Goal: Entertainment & Leisure: Consume media (video, audio)

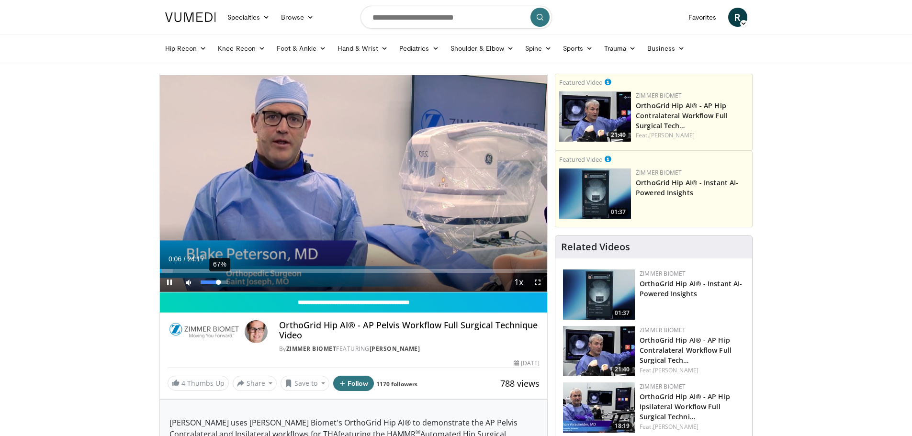
drag, startPoint x: 214, startPoint y: 284, endPoint x: 218, endPoint y: 286, distance: 5.6
click at [218, 286] on div "67%" at bounding box center [215, 282] width 34 height 19
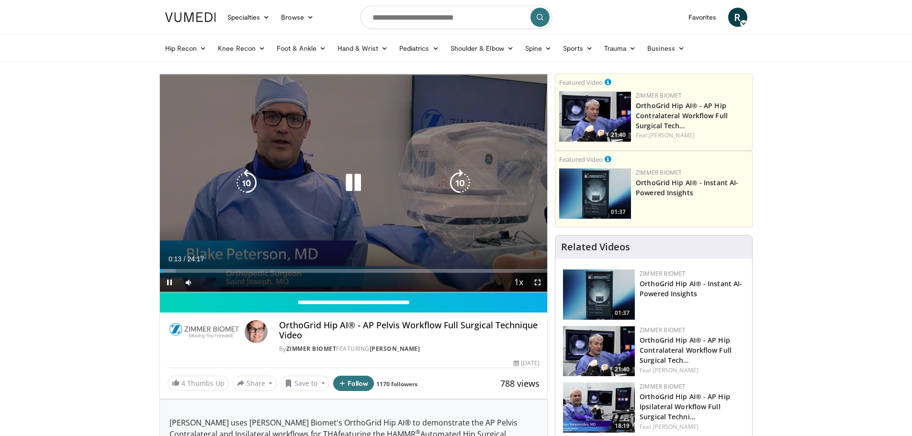
drag, startPoint x: 542, startPoint y: 283, endPoint x: 542, endPoint y: 341, distance: 57.9
click at [542, 283] on span "Video Player" at bounding box center [537, 282] width 19 height 19
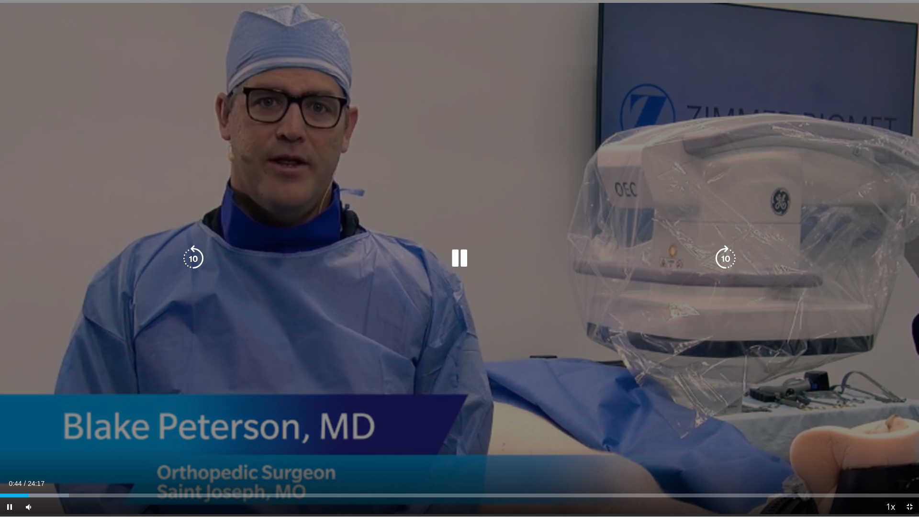
click at [370, 147] on div "10 seconds Tap to unmute" at bounding box center [459, 258] width 919 height 517
click at [420, 167] on div "10 seconds Tap to unmute" at bounding box center [459, 258] width 919 height 517
click at [759, 376] on div "10 seconds Tap to unmute" at bounding box center [459, 258] width 919 height 517
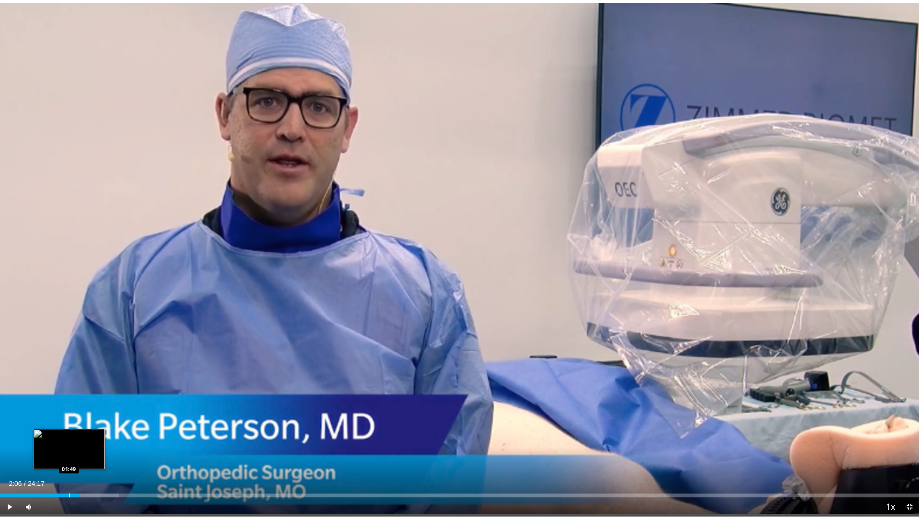
click at [68, 436] on div "02:06" at bounding box center [40, 496] width 80 height 4
click at [10, 436] on span "Video Player" at bounding box center [9, 507] width 19 height 19
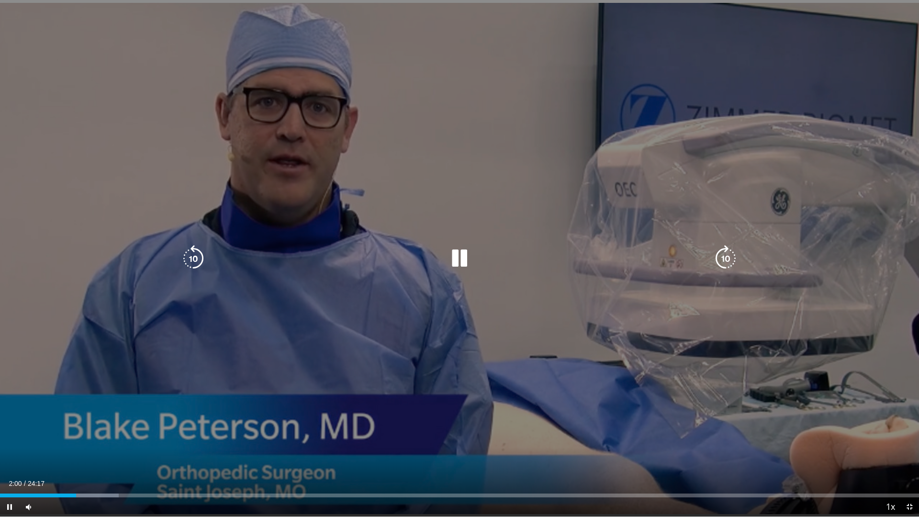
click at [402, 290] on div "10 seconds Tap to unmute" at bounding box center [459, 258] width 919 height 517
click at [462, 262] on icon "Video Player" at bounding box center [459, 258] width 27 height 27
click at [470, 240] on div "10 seconds Tap to unmute" at bounding box center [459, 258] width 919 height 517
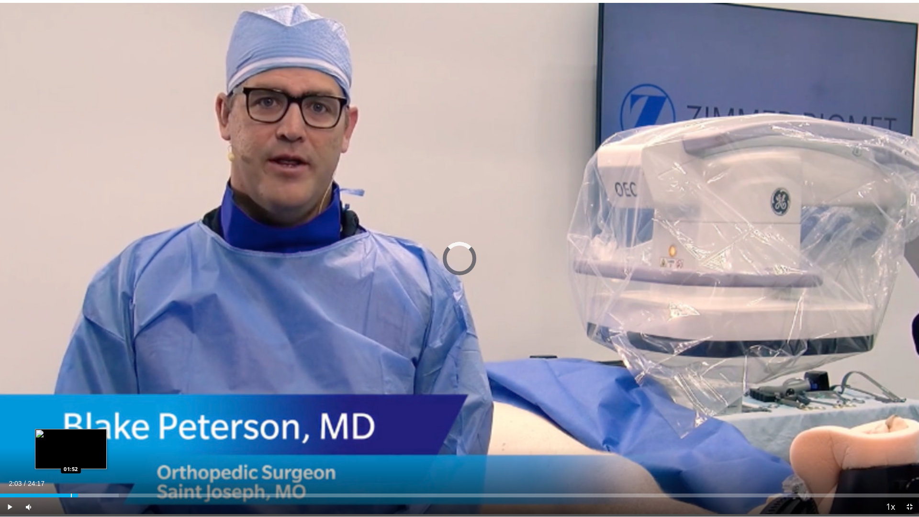
click at [71, 436] on div "Progress Bar" at bounding box center [71, 496] width 1 height 4
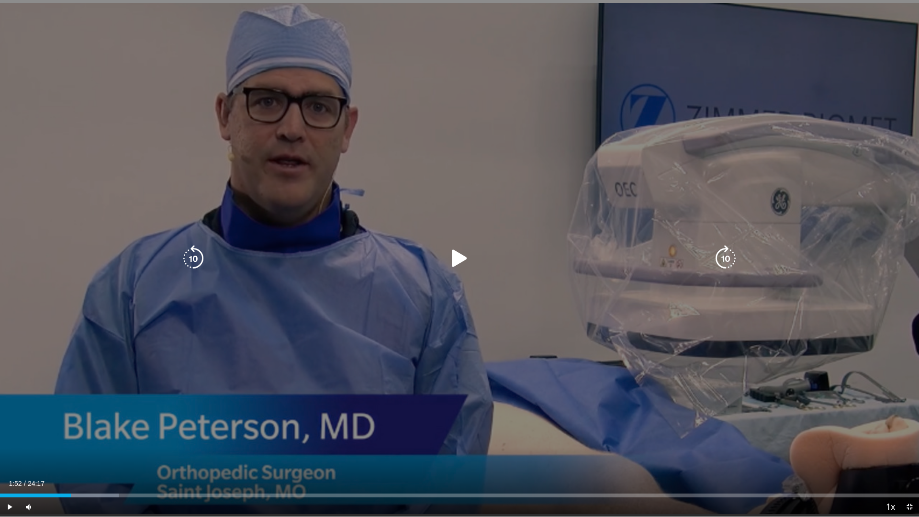
click at [372, 340] on div "10 seconds Tap to unmute" at bounding box center [459, 258] width 919 height 517
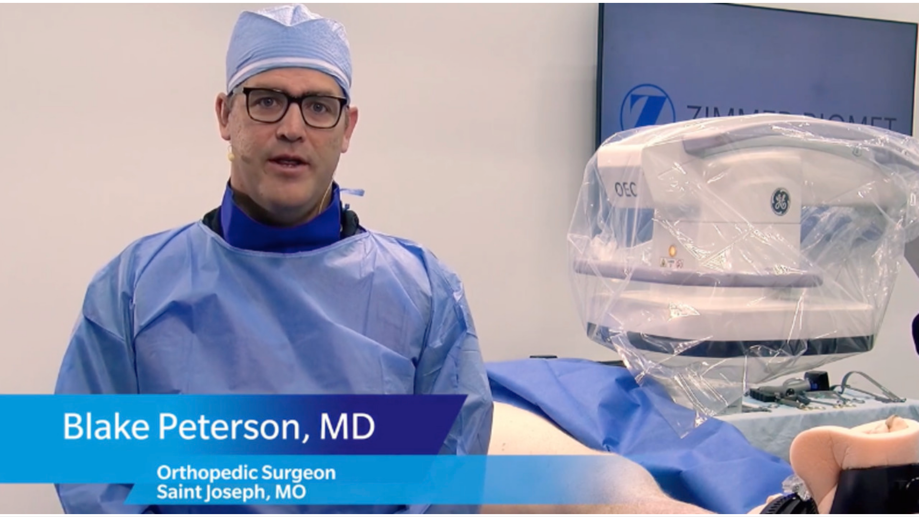
click at [372, 340] on div "10 seconds Tap to unmute" at bounding box center [459, 258] width 919 height 517
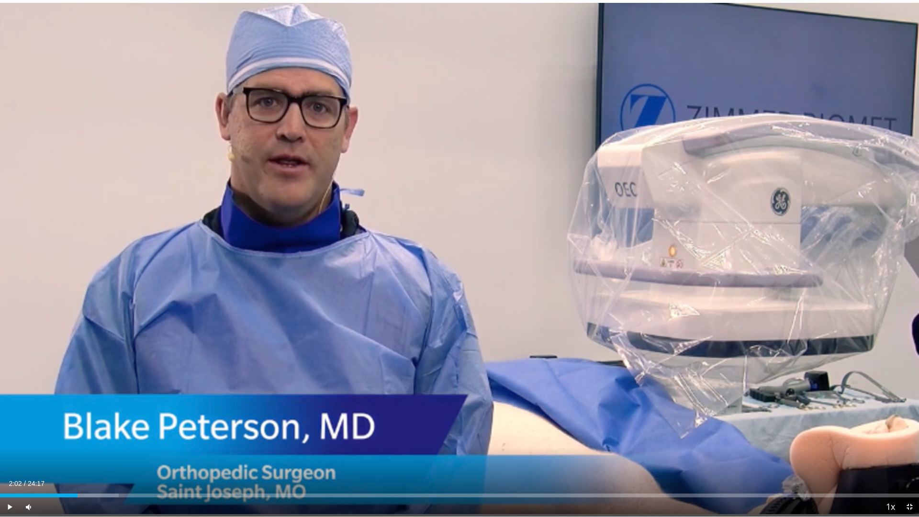
click at [372, 340] on div "10 seconds Tap to unmute" at bounding box center [459, 258] width 919 height 517
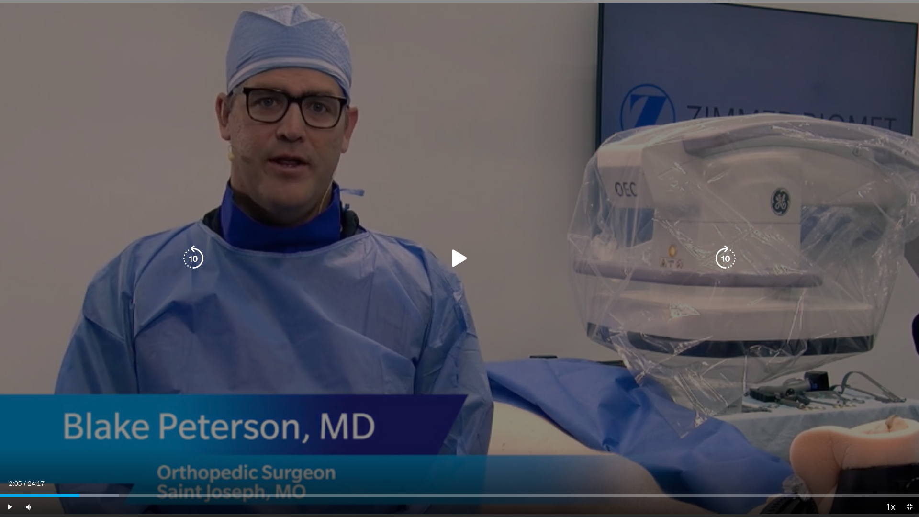
click at [376, 290] on div "10 seconds Tap to unmute" at bounding box center [459, 258] width 919 height 517
click at [375, 291] on div "10 seconds Tap to unmute" at bounding box center [459, 258] width 919 height 517
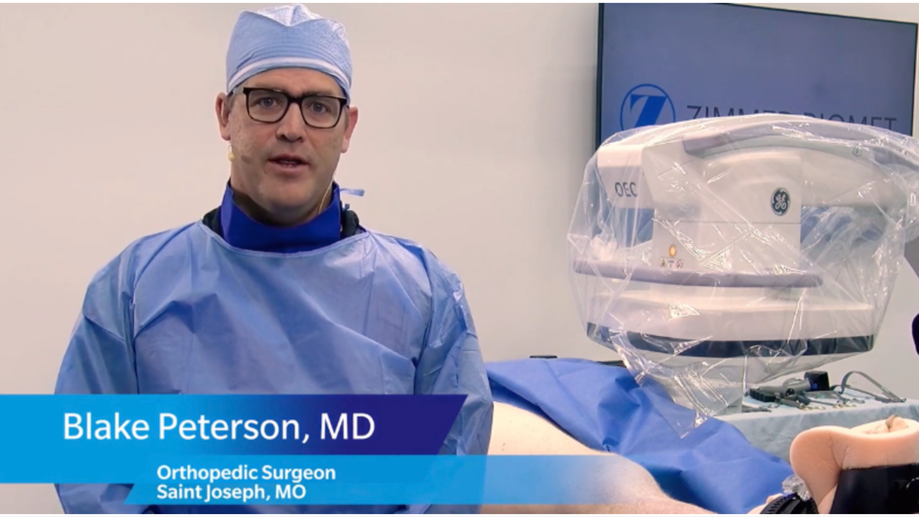
click at [359, 263] on div "10 seconds Tap to unmute" at bounding box center [459, 258] width 919 height 517
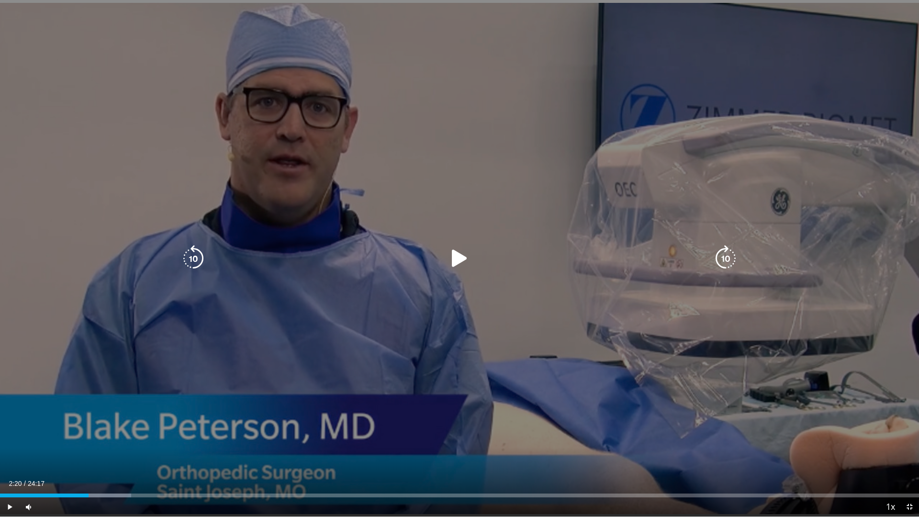
click at [473, 221] on div "10 seconds Tap to unmute" at bounding box center [459, 258] width 919 height 517
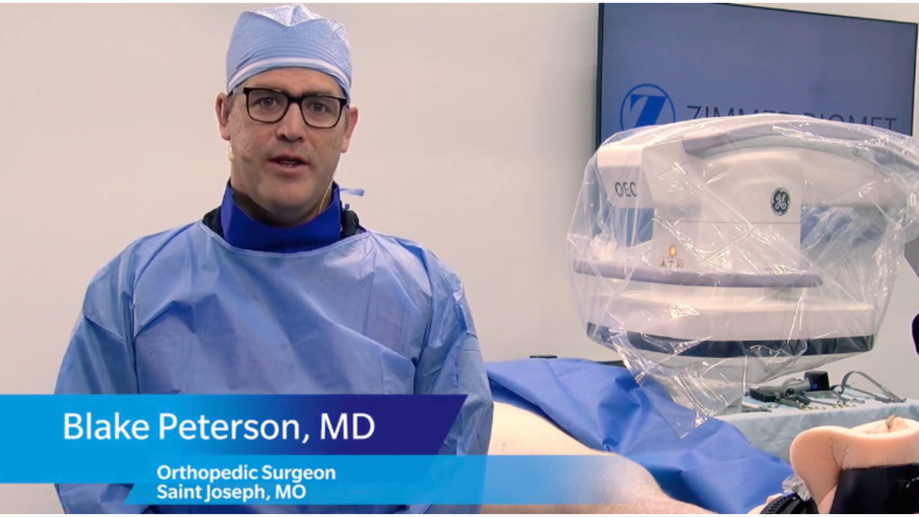
click at [380, 222] on div "10 seconds Tap to unmute" at bounding box center [459, 258] width 919 height 517
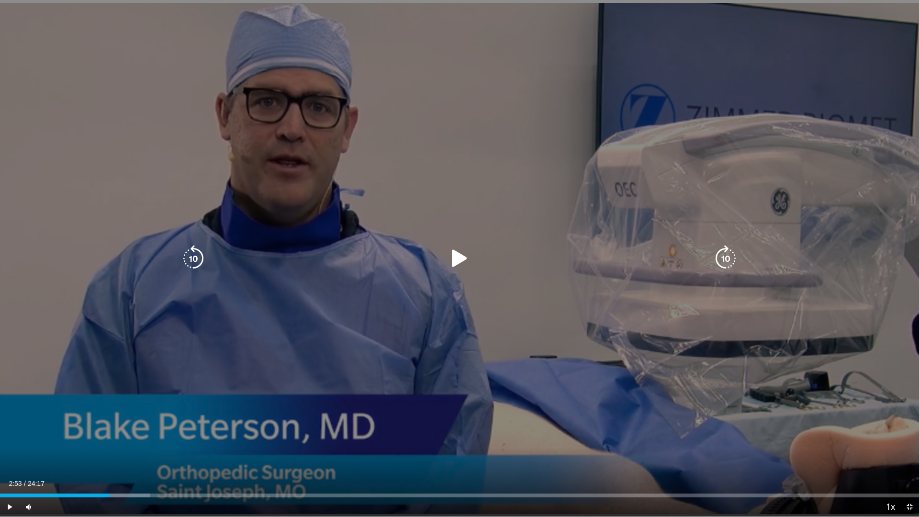
click at [396, 196] on div "10 seconds Tap to unmute" at bounding box center [459, 258] width 919 height 517
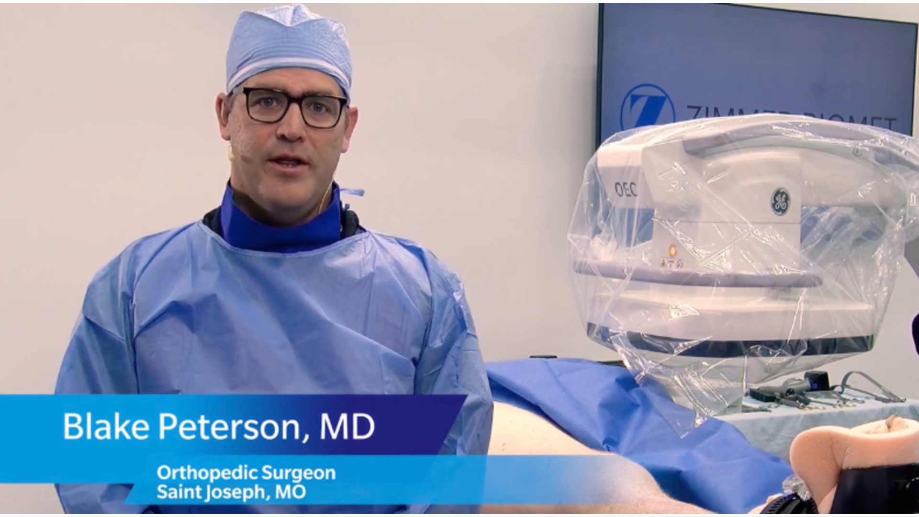
click at [396, 183] on div "10 seconds Tap to unmute" at bounding box center [459, 258] width 919 height 517
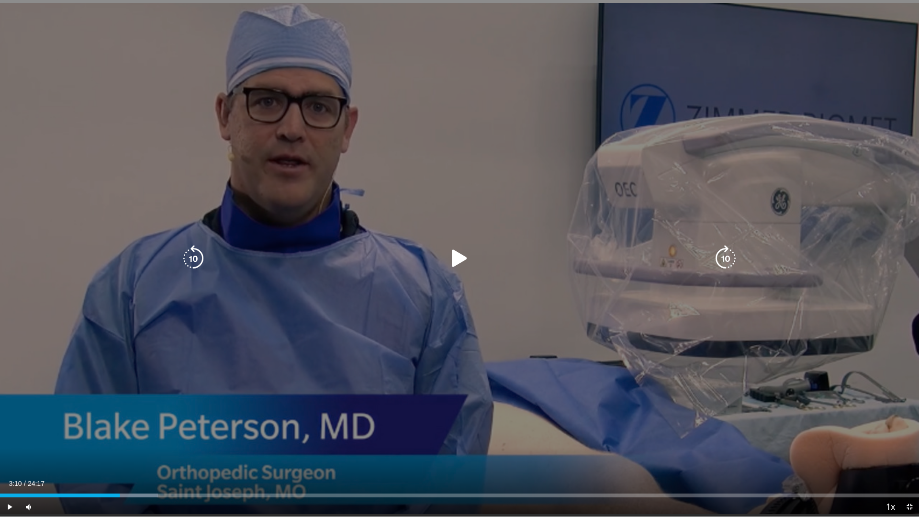
click at [380, 185] on div "10 seconds Tap to unmute" at bounding box center [459, 258] width 919 height 517
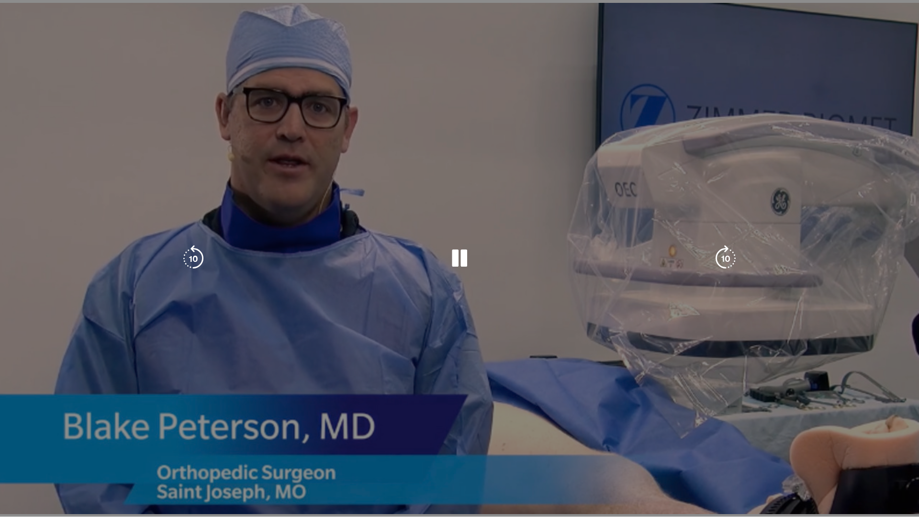
click at [650, 273] on div "10 seconds Tap to unmute" at bounding box center [459, 258] width 919 height 517
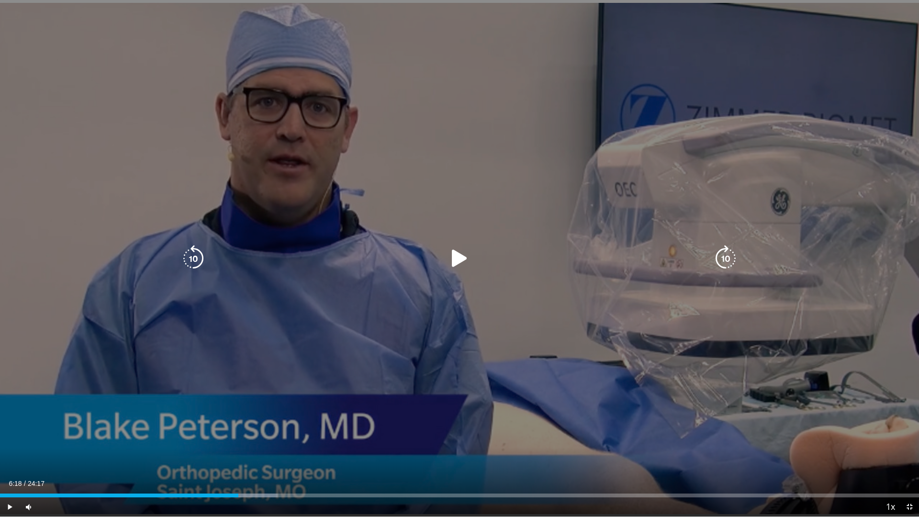
click at [560, 299] on div "10 seconds Tap to unmute" at bounding box center [459, 258] width 919 height 517
click at [475, 283] on div "10 seconds Tap to unmute" at bounding box center [459, 258] width 919 height 517
click at [398, 303] on div "10 seconds Tap to unmute" at bounding box center [459, 258] width 919 height 517
click at [398, 298] on div "10 seconds Tap to unmute" at bounding box center [459, 258] width 919 height 517
click at [346, 275] on div "10 seconds Tap to unmute" at bounding box center [459, 258] width 919 height 517
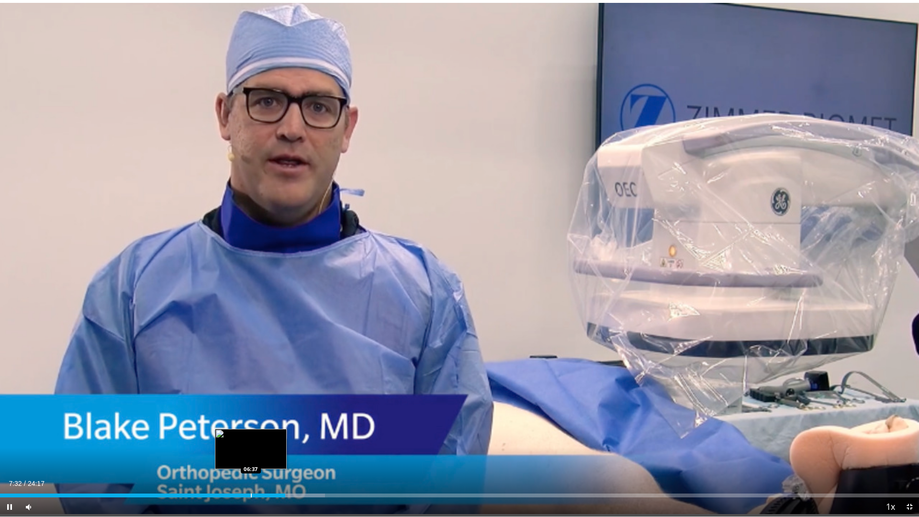
click at [251, 436] on div "Progress Bar" at bounding box center [251, 496] width 1 height 4
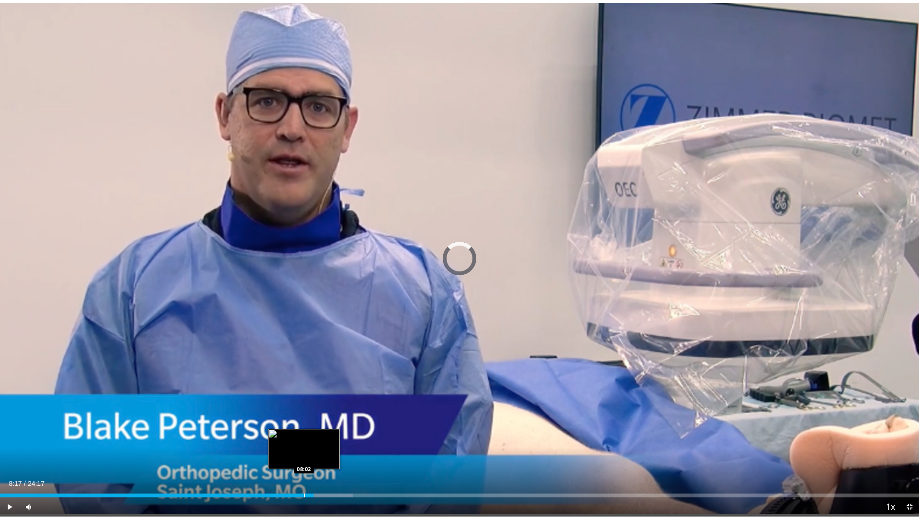
click at [304, 436] on div "Loaded : 38.45% 08:17 08:02" at bounding box center [459, 496] width 919 height 4
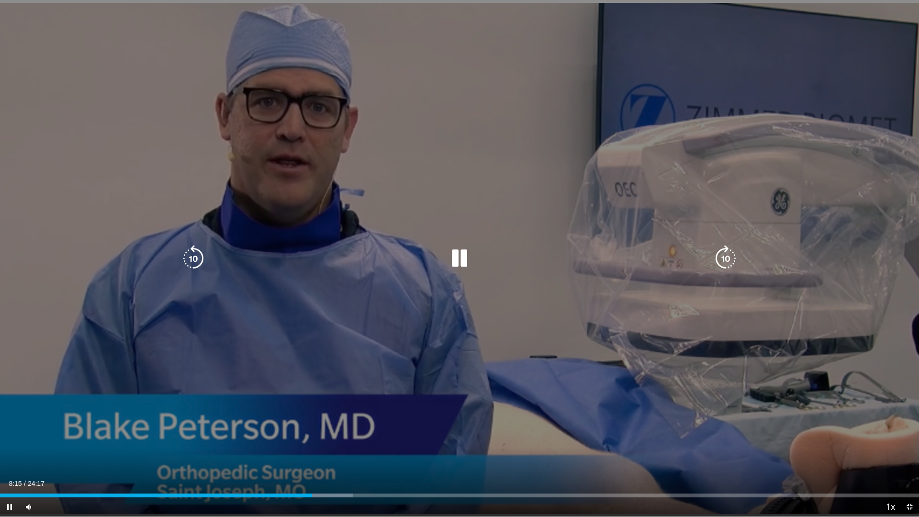
click at [360, 106] on div "10 seconds Tap to unmute" at bounding box center [459, 258] width 919 height 517
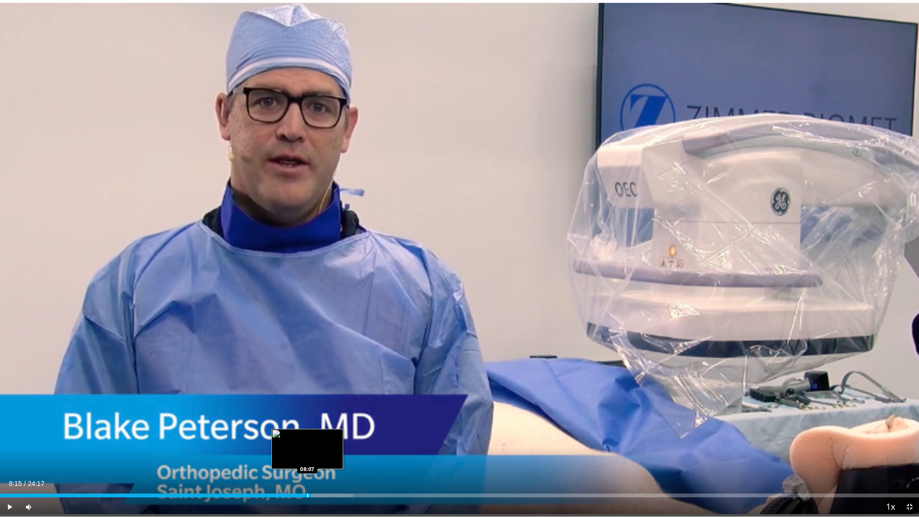
click at [307, 436] on div "Progress Bar" at bounding box center [307, 496] width 1 height 4
click at [266, 436] on div "Current Time 8:07 / Duration 24:17" at bounding box center [459, 483] width 919 height 9
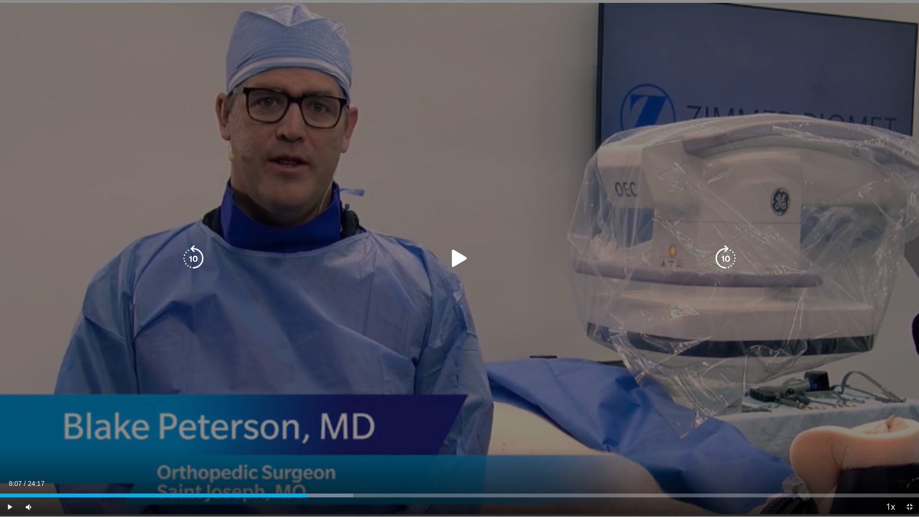
click at [455, 261] on icon "Video Player" at bounding box center [459, 258] width 27 height 27
click at [720, 370] on div "10 seconds Tap to unmute" at bounding box center [459, 258] width 919 height 517
click at [452, 263] on icon "Video Player" at bounding box center [459, 258] width 27 height 27
click at [515, 102] on div "10 seconds Tap to unmute" at bounding box center [459, 258] width 919 height 517
click at [511, 104] on div "10 seconds Tap to unmute" at bounding box center [459, 258] width 919 height 517
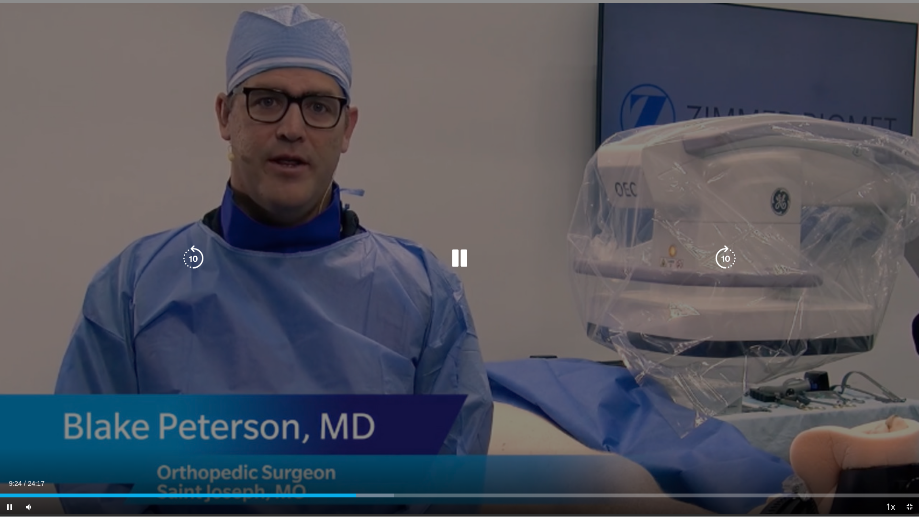
click at [677, 173] on div "10 seconds Tap to unmute" at bounding box center [459, 258] width 919 height 517
click at [721, 132] on div "10 seconds Tap to unmute" at bounding box center [459, 258] width 919 height 517
click at [710, 243] on div "10 seconds Tap to unmute" at bounding box center [459, 258] width 919 height 517
click at [465, 162] on div "10 seconds Tap to unmute" at bounding box center [459, 258] width 919 height 517
click at [420, 102] on div "10 seconds Tap to unmute" at bounding box center [459, 258] width 919 height 517
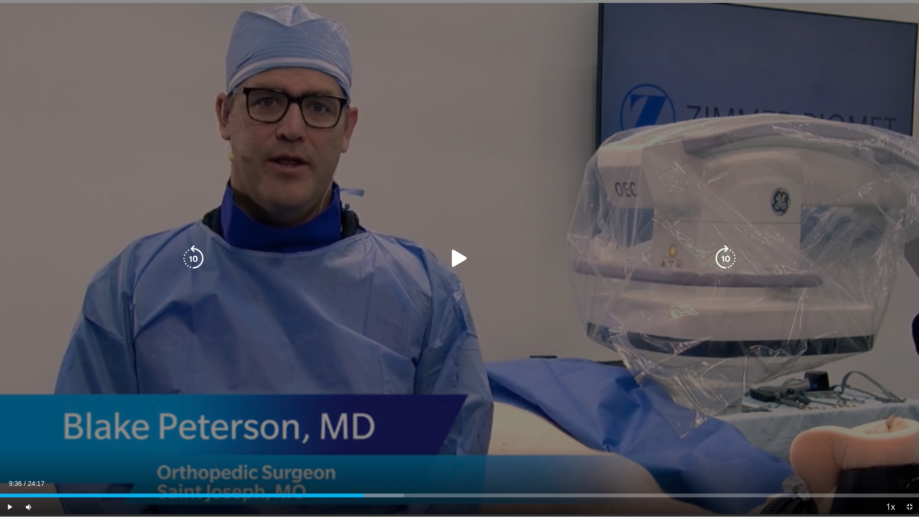
click at [418, 90] on div "10 seconds Tap to unmute" at bounding box center [459, 258] width 919 height 517
click at [652, 239] on div "10 seconds Tap to unmute" at bounding box center [459, 258] width 919 height 517
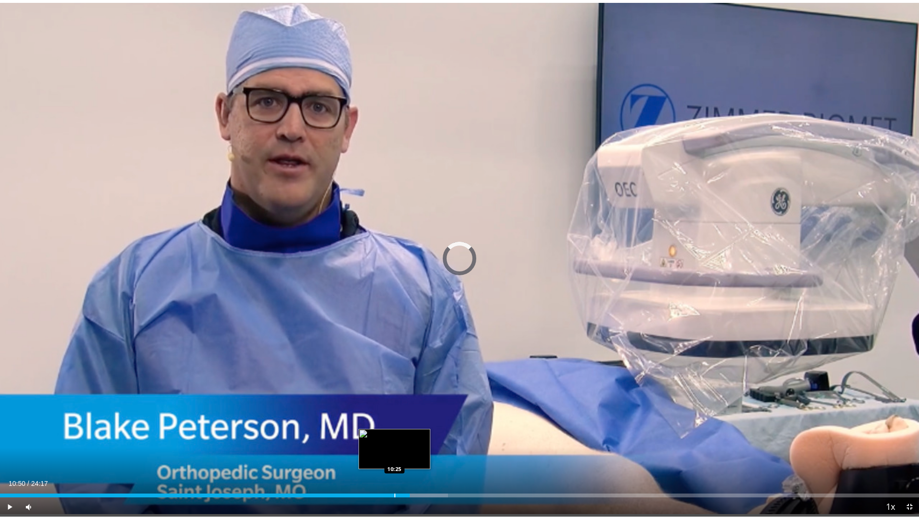
click at [395, 436] on div "Progress Bar" at bounding box center [395, 496] width 1 height 4
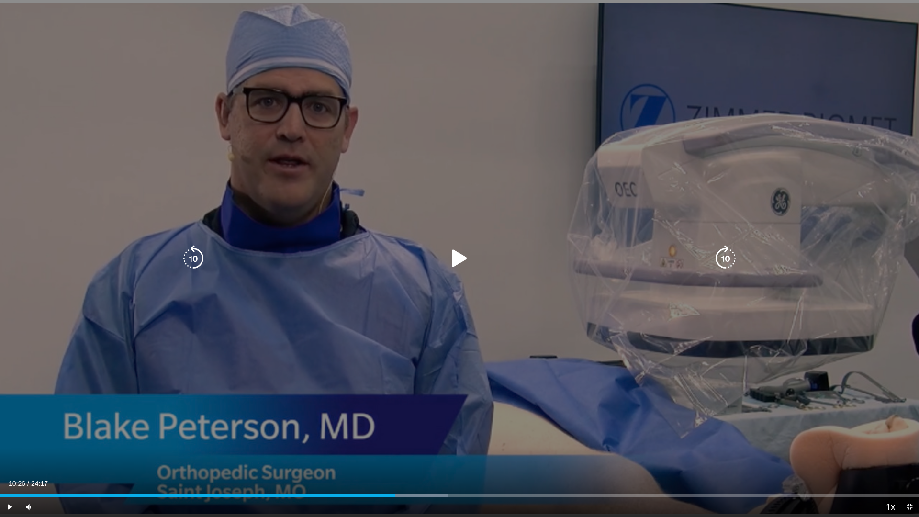
click at [455, 251] on icon "Video Player" at bounding box center [459, 258] width 27 height 27
click at [376, 244] on div "10 seconds Tap to unmute" at bounding box center [459, 258] width 919 height 517
click at [661, 297] on div "10 seconds Tap to unmute" at bounding box center [459, 258] width 919 height 517
click at [695, 297] on div "10 seconds Tap to unmute" at bounding box center [459, 258] width 919 height 517
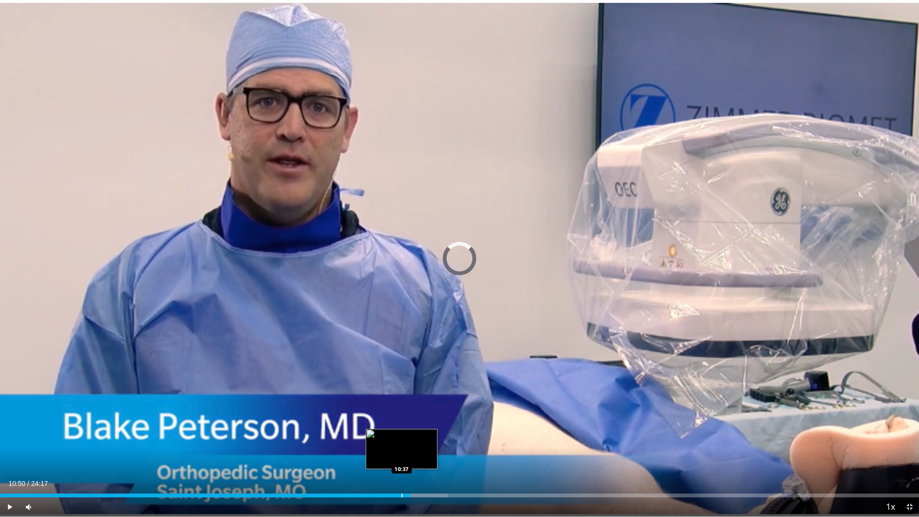
click at [402, 436] on div "Progress Bar" at bounding box center [402, 496] width 1 height 4
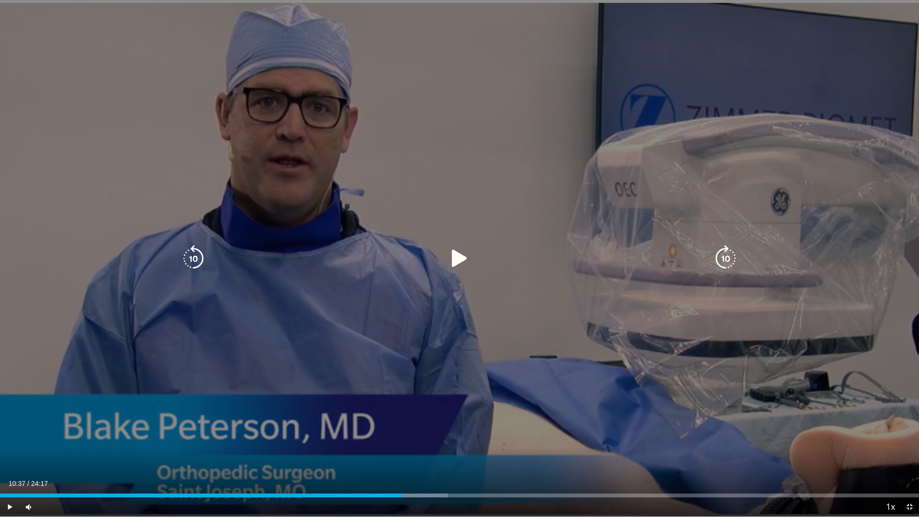
click at [457, 255] on icon "Video Player" at bounding box center [459, 258] width 27 height 27
click at [751, 235] on div "10 seconds Tap to unmute" at bounding box center [459, 258] width 919 height 517
click at [258, 92] on div "10 seconds Tap to unmute" at bounding box center [459, 258] width 919 height 517
click at [712, 270] on div "10 seconds Tap to unmute" at bounding box center [459, 258] width 919 height 517
click at [767, 257] on div "10 seconds Tap to unmute" at bounding box center [459, 258] width 919 height 517
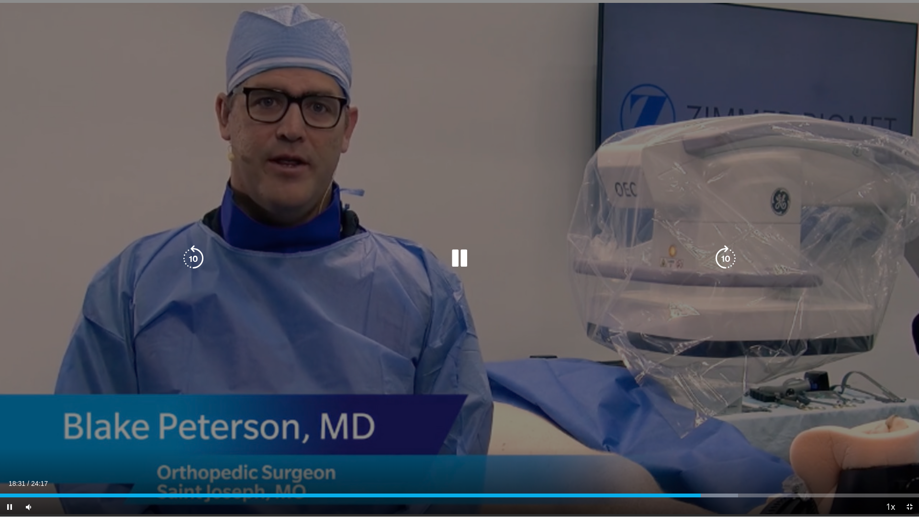
click at [287, 224] on div "10 seconds Tap to unmute" at bounding box center [459, 258] width 919 height 517
click at [295, 224] on div "10 seconds Tap to unmute" at bounding box center [459, 258] width 919 height 517
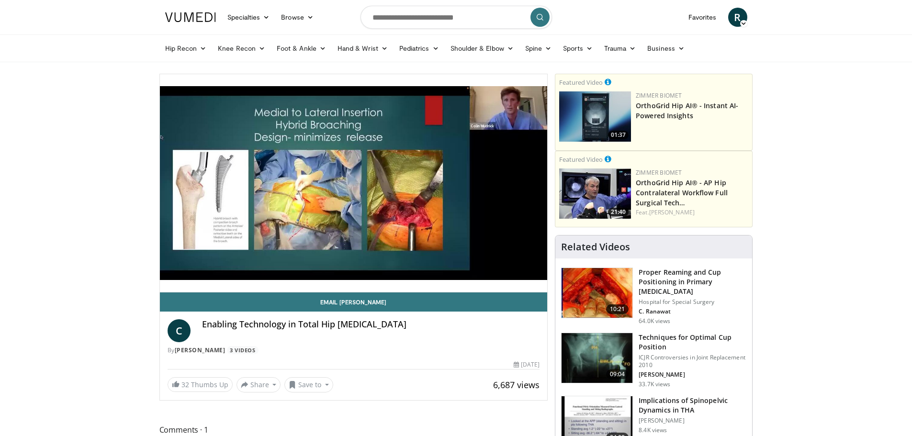
click at [586, 198] on img at bounding box center [595, 194] width 72 height 50
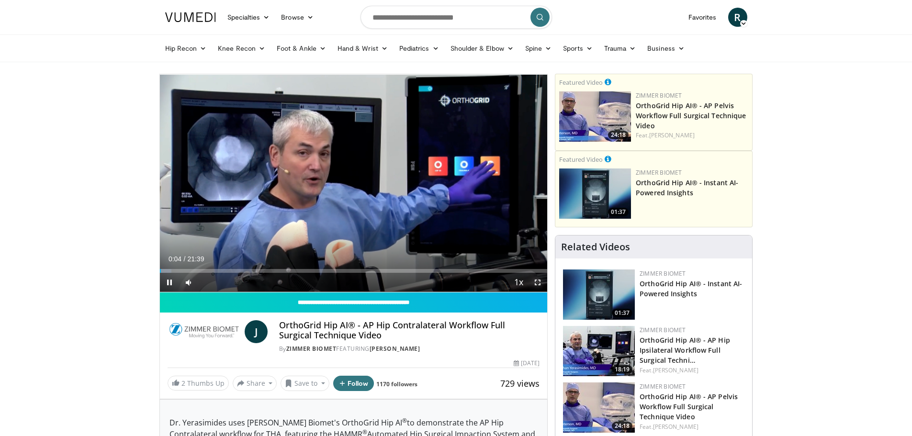
click at [539, 280] on span "Video Player" at bounding box center [537, 282] width 19 height 19
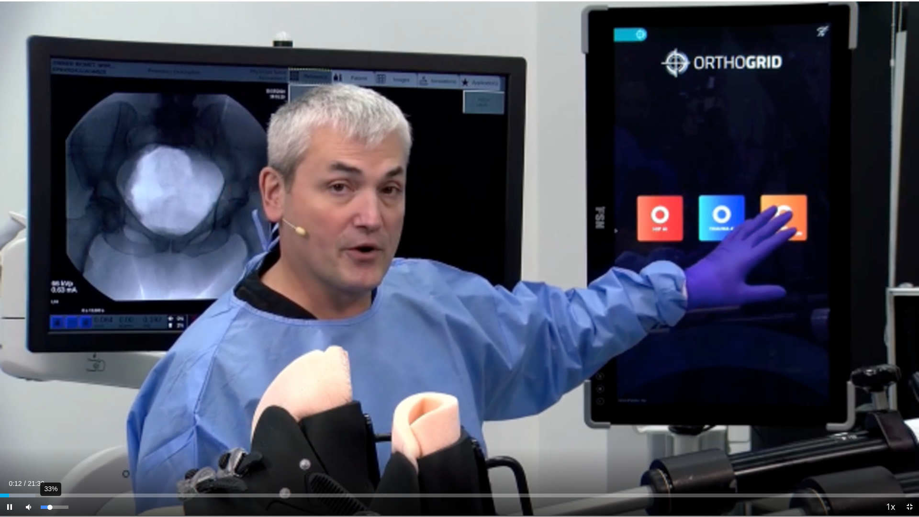
drag, startPoint x: 57, startPoint y: 508, endPoint x: 50, endPoint y: 507, distance: 7.7
click at [50, 436] on div "Volume Level" at bounding box center [45, 507] width 9 height 3
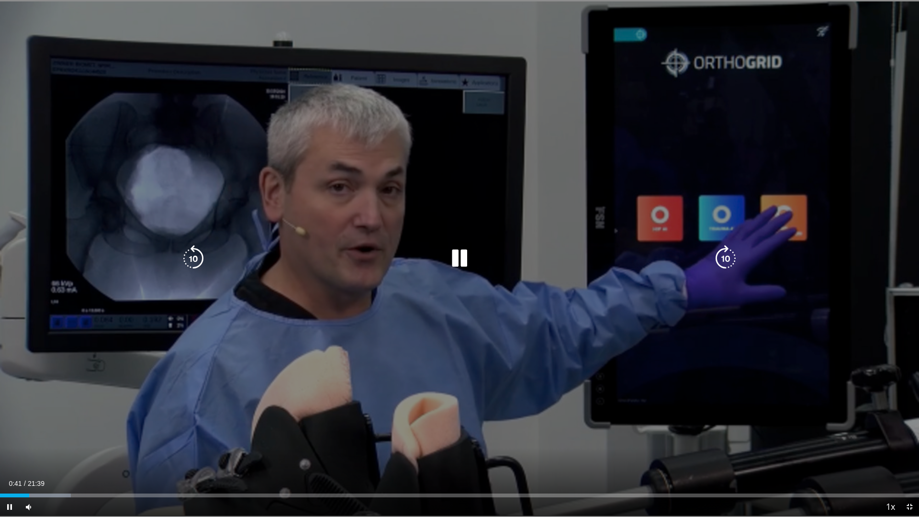
click at [370, 265] on div "Video Player" at bounding box center [460, 258] width 552 height 19
click at [370, 267] on div "Video Player" at bounding box center [460, 258] width 552 height 19
click at [395, 243] on div "10 seconds Tap to unmute" at bounding box center [459, 258] width 919 height 517
click at [327, 260] on div "Video Player" at bounding box center [460, 258] width 552 height 19
click at [470, 250] on icon "Video Player" at bounding box center [459, 258] width 27 height 27
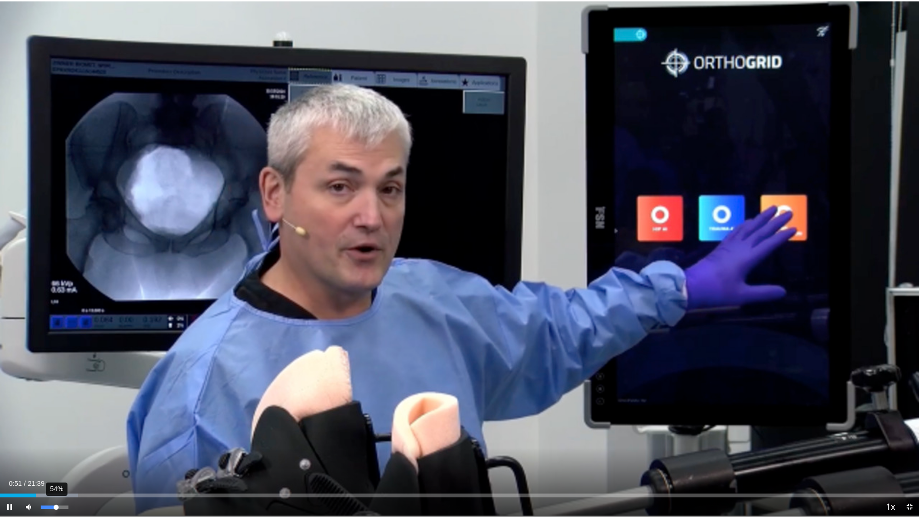
drag, startPoint x: 52, startPoint y: 509, endPoint x: 56, endPoint y: 511, distance: 4.9
click at [56, 436] on div "54%" at bounding box center [55, 507] width 34 height 19
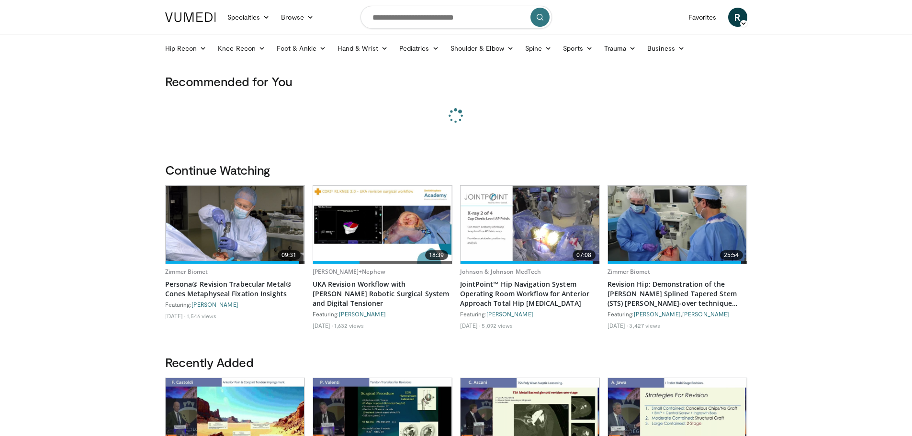
click at [742, 22] on icon at bounding box center [743, 23] width 7 height 7
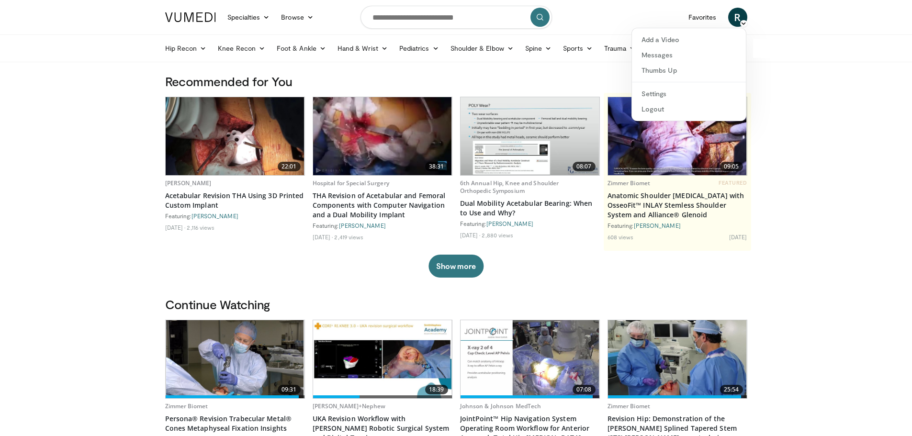
click at [745, 23] on icon at bounding box center [743, 23] width 7 height 7
drag, startPoint x: 739, startPoint y: 18, endPoint x: 712, endPoint y: 4, distance: 31.1
click at [712, 4] on div "Favorites R Raymon Johns Add a Video Messages Thumbs Up Settings Logout" at bounding box center [718, 17] width 70 height 27
click at [743, 21] on icon at bounding box center [743, 23] width 7 height 7
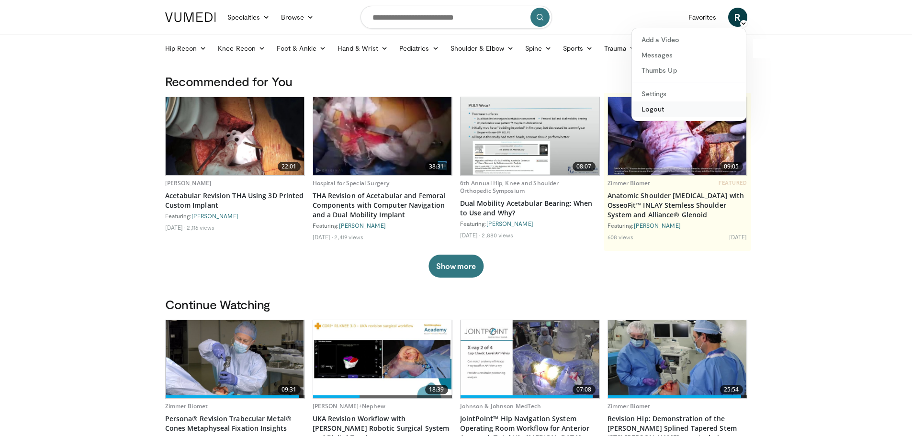
click at [660, 110] on link "Logout" at bounding box center [689, 109] width 114 height 15
